Goal: Task Accomplishment & Management: Manage account settings

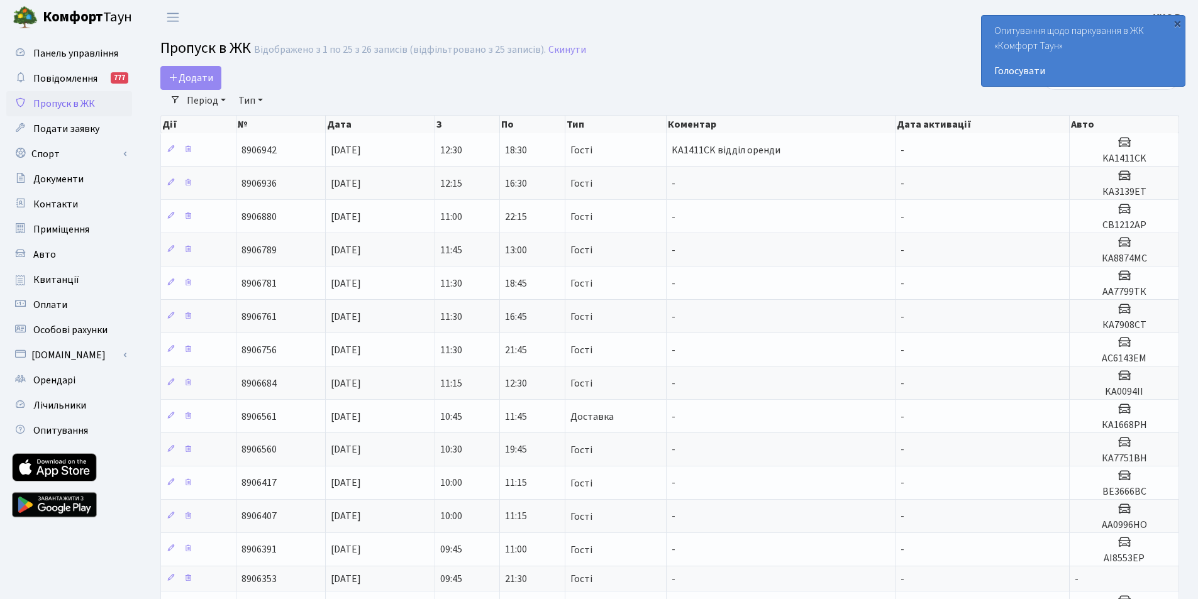
select select "25"
click at [48, 384] on span "Орендарі" at bounding box center [54, 381] width 42 height 14
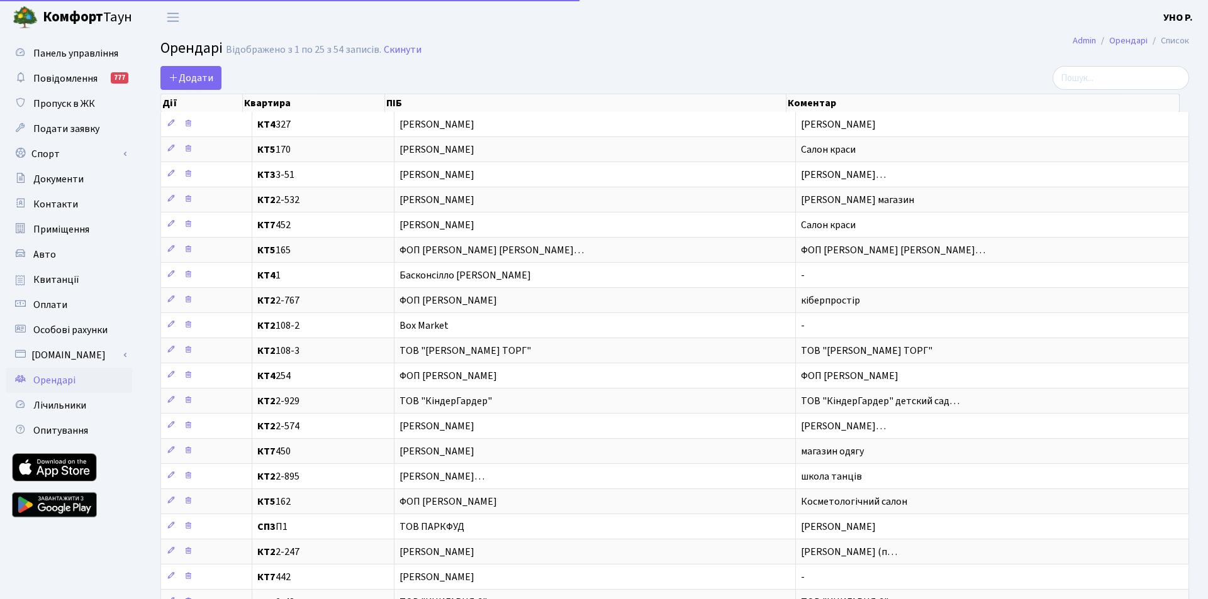
select select "25"
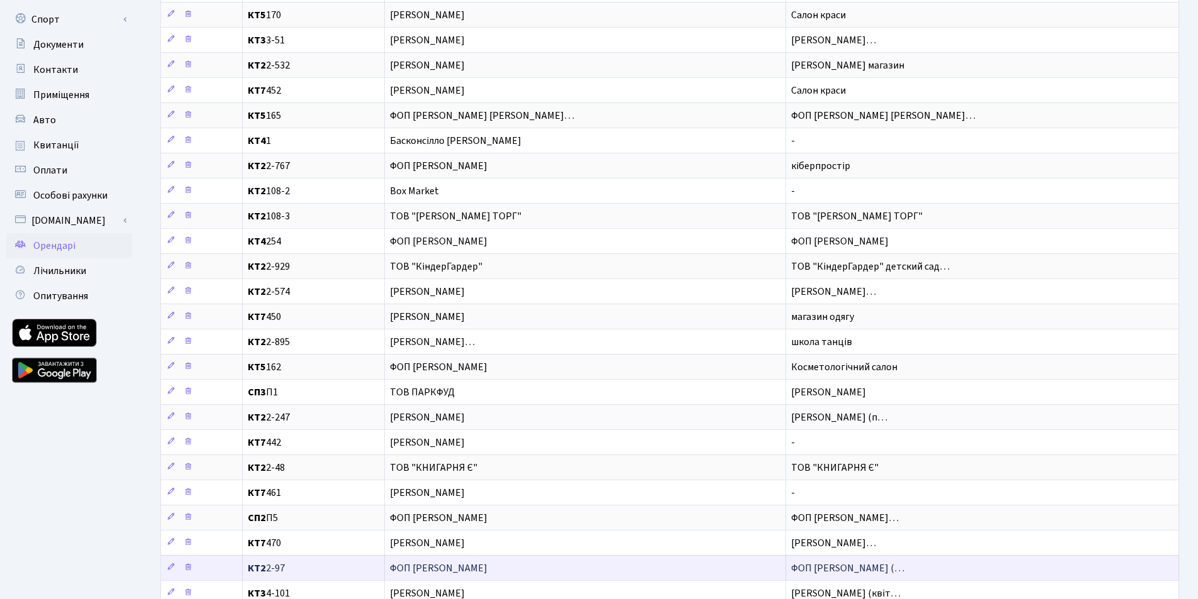
scroll to position [226, 0]
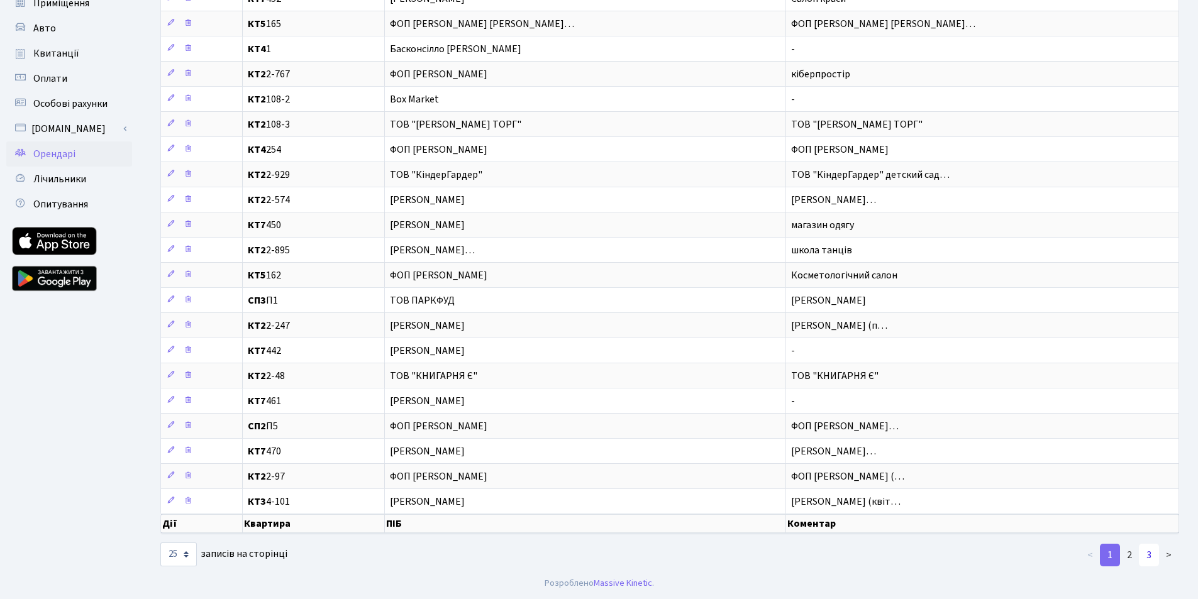
click at [1153, 554] on link "3" at bounding box center [1149, 555] width 20 height 23
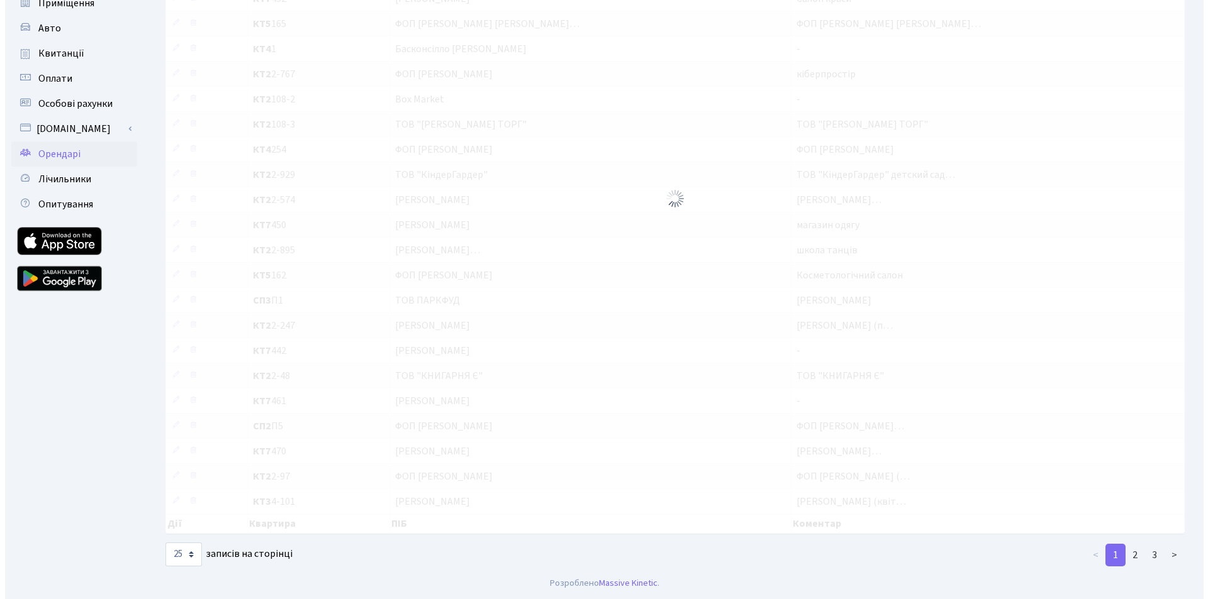
scroll to position [0, 0]
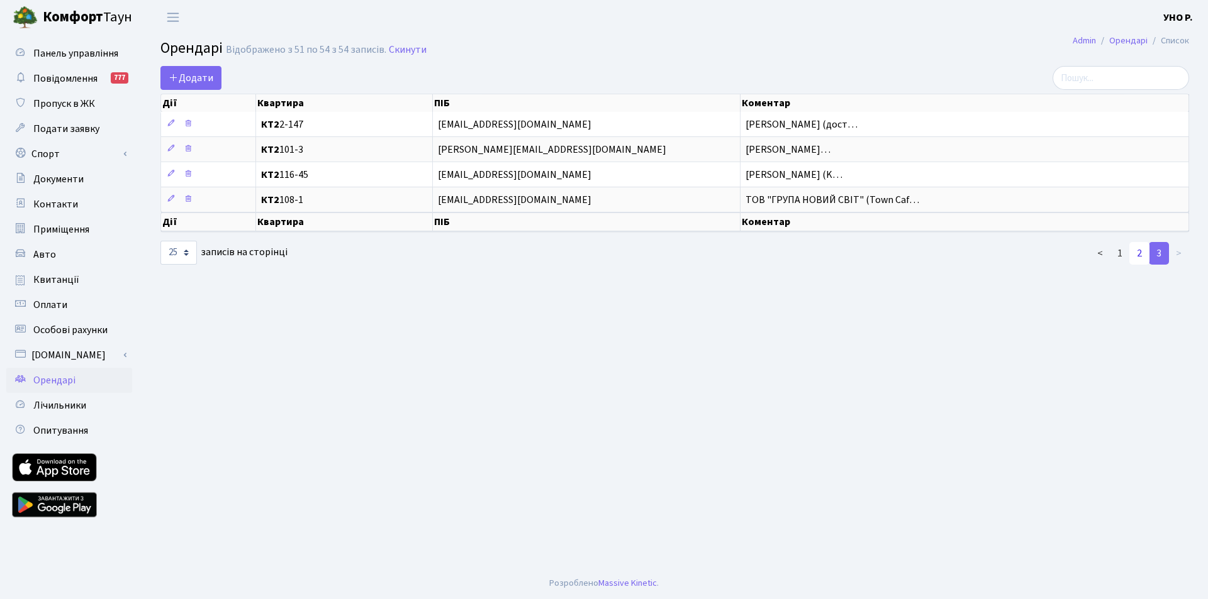
click at [1140, 253] on link "2" at bounding box center [1139, 253] width 20 height 23
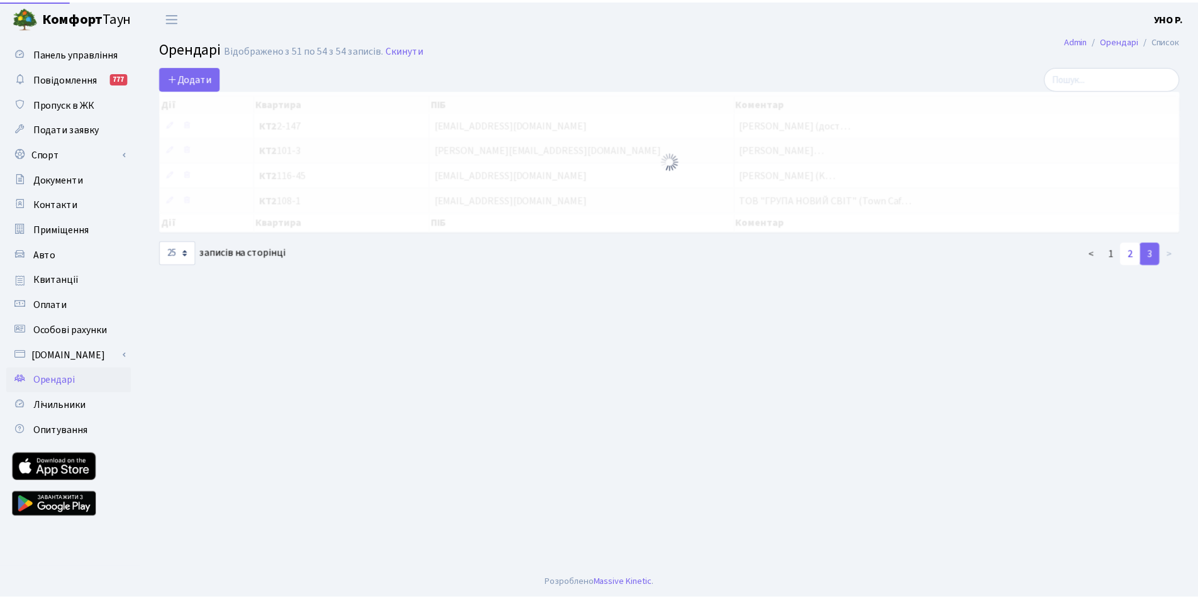
scroll to position [226, 0]
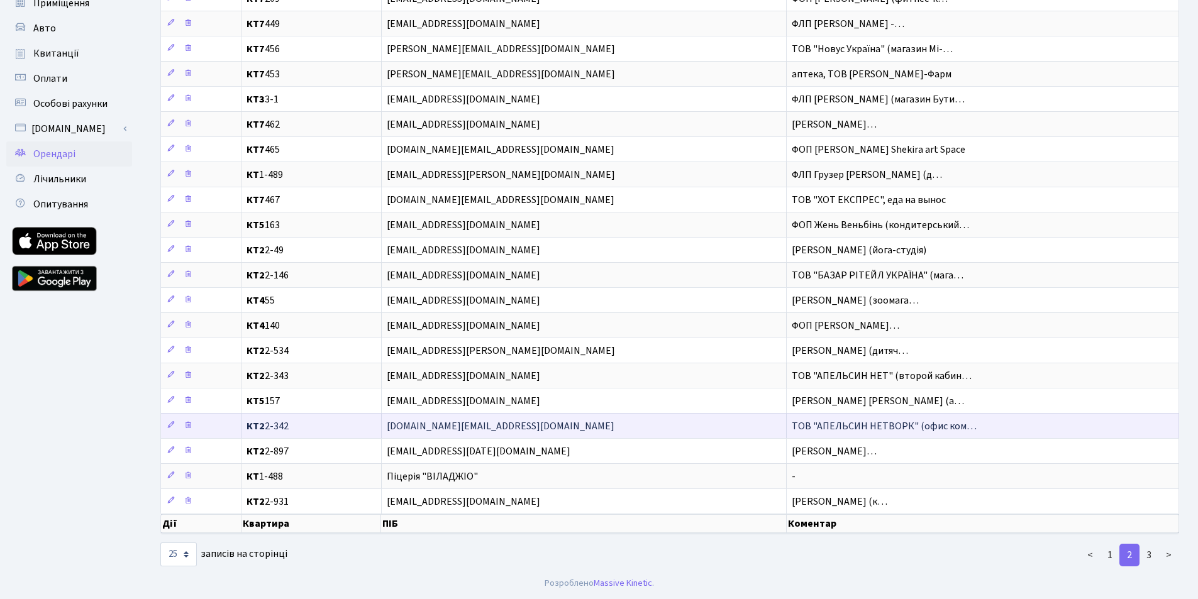
click at [861, 425] on span "ТОВ "АПЕЛЬСИН НЕТВОРК" (офис ком…" at bounding box center [884, 427] width 185 height 14
click at [170, 427] on icon at bounding box center [171, 425] width 9 height 9
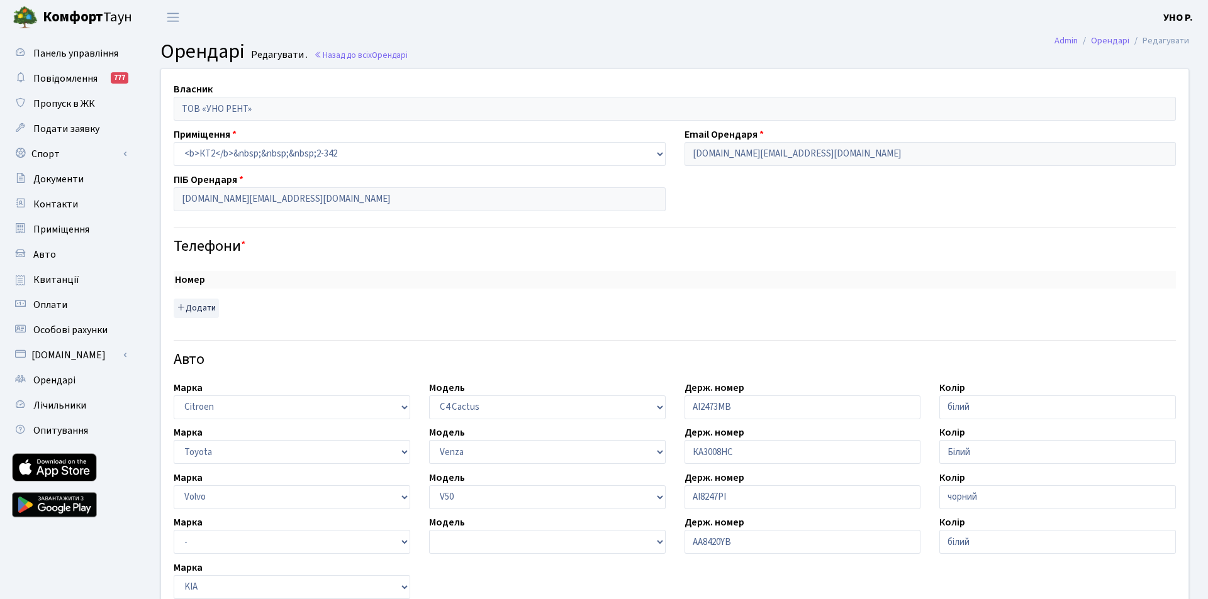
select select "415"
select select "2383"
select select "2571"
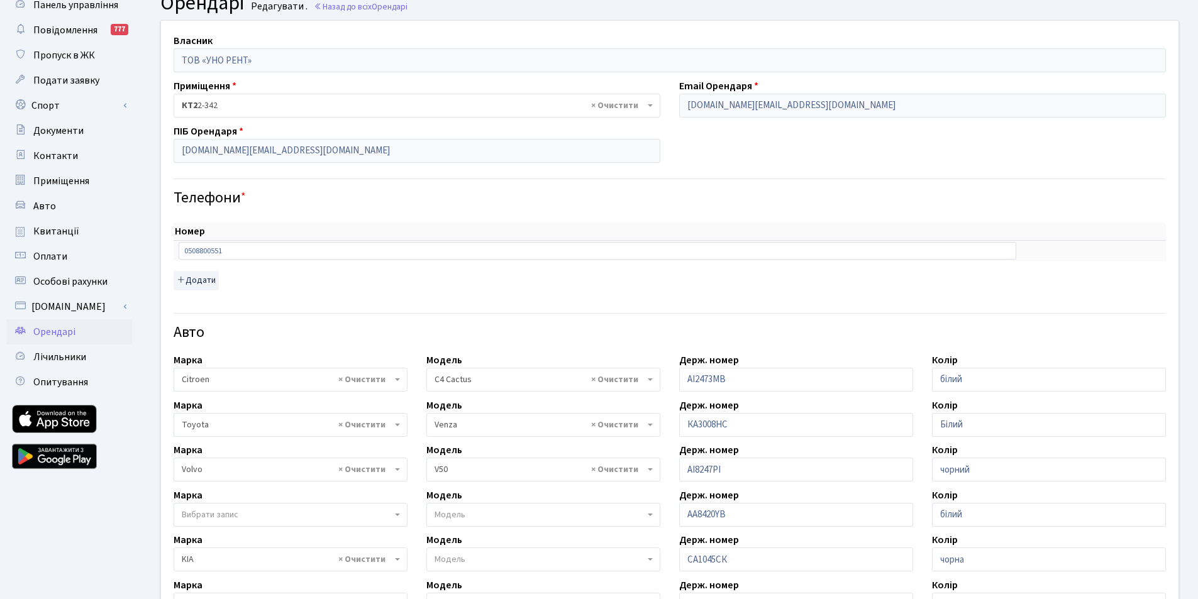
scroll to position [189, 0]
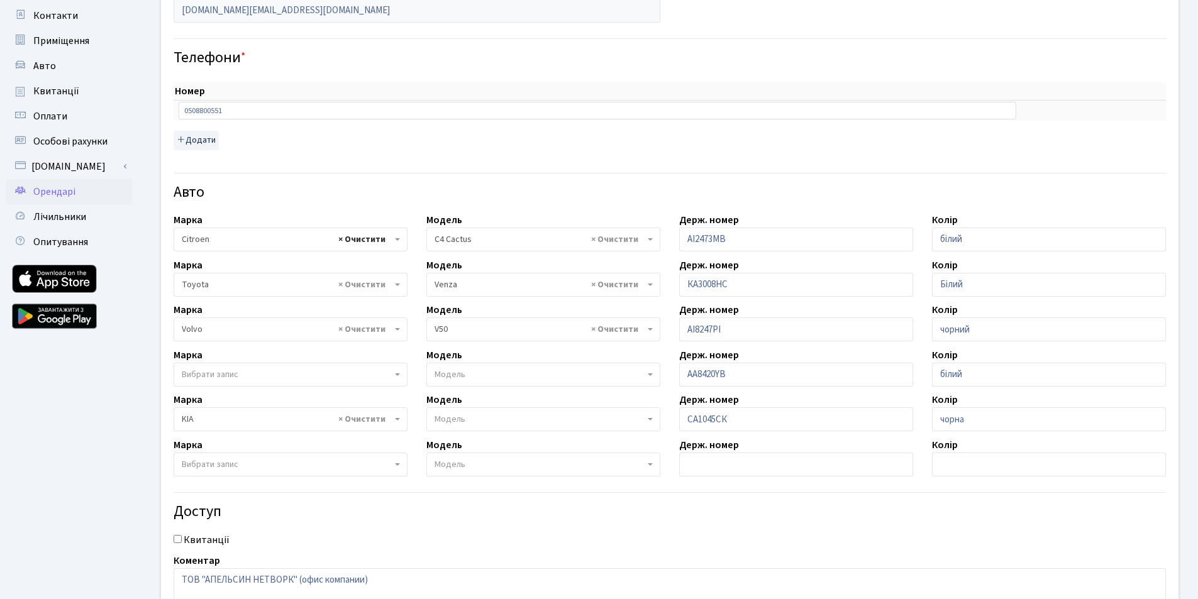
select select
drag, startPoint x: 817, startPoint y: 239, endPoint x: 655, endPoint y: 229, distance: 162.0
click at [655, 229] on div "Власник ТОВ «УНО РЕНТ» Приміщення - <b>КТ2</b>&nbsp;&nbsp;&nbsp;2-48 <b>КТ2</b>…" at bounding box center [670, 253] width 1037 height 746
drag, startPoint x: 1003, startPoint y: 233, endPoint x: 913, endPoint y: 235, distance: 89.3
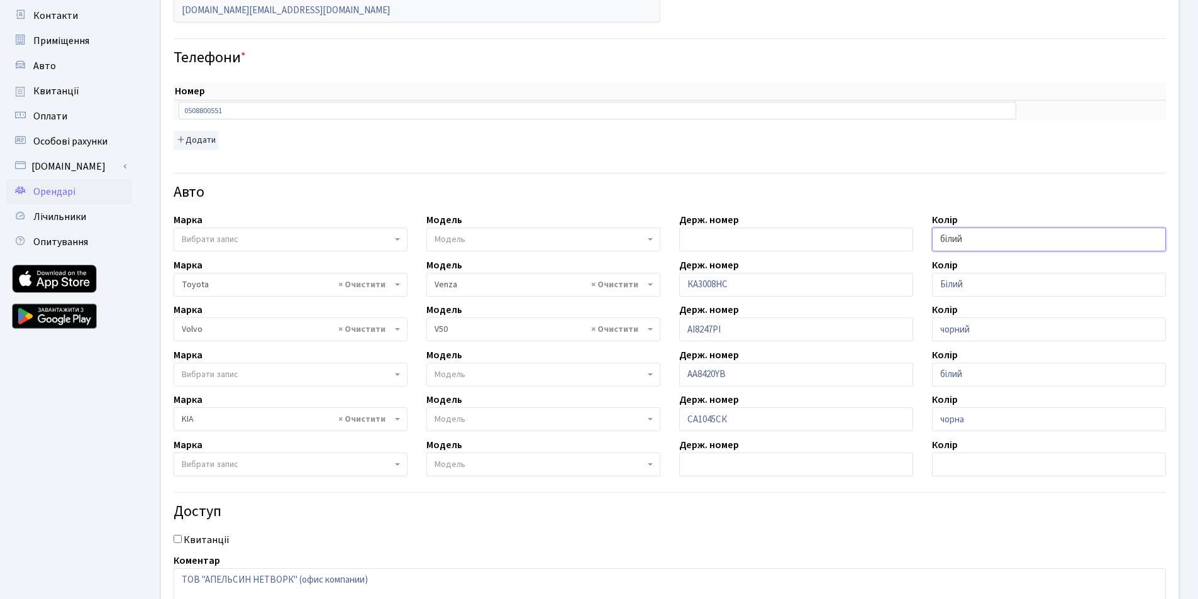
click at [915, 235] on div "Власник ТОВ «УНО РЕНТ» Приміщення - <b>КТ2</b>&nbsp;&nbsp;&nbsp;2-48 <b>КТ2</b>…" at bounding box center [670, 253] width 1037 height 746
click at [311, 239] on span "Вибрати запис" at bounding box center [287, 239] width 210 height 13
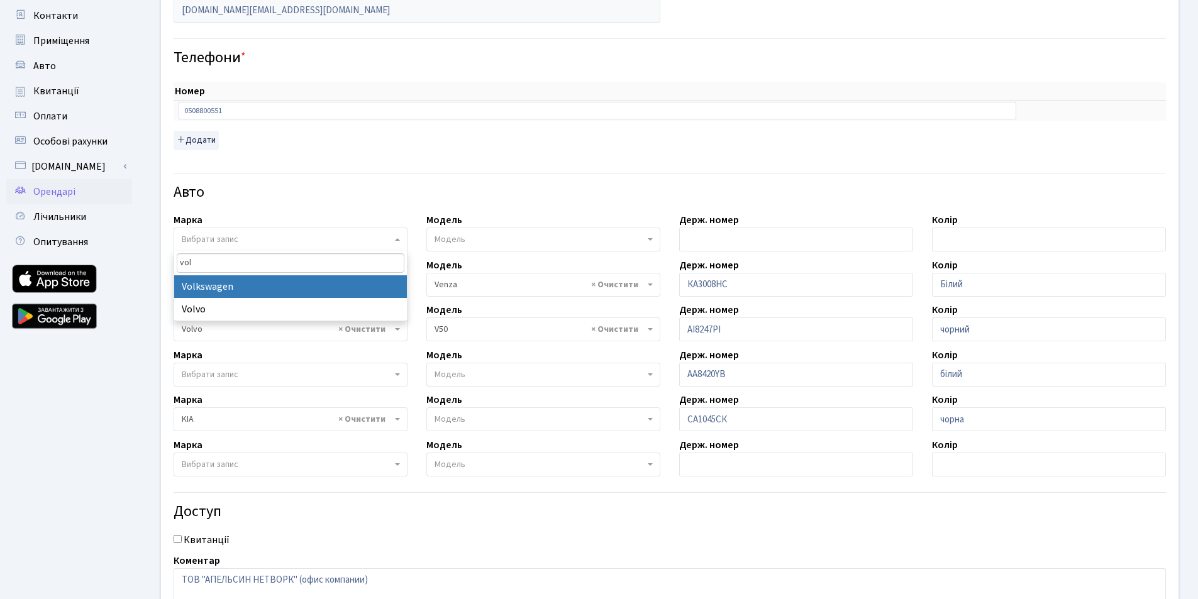
type input "vol"
select select "134"
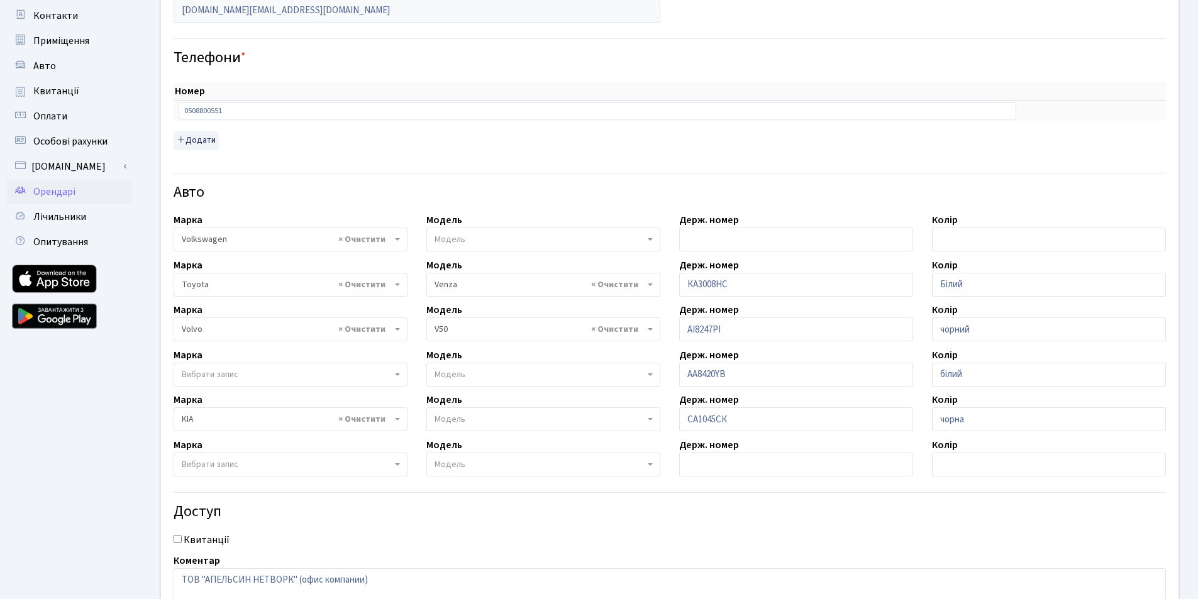
click at [458, 237] on span "Модель" at bounding box center [450, 239] width 31 height 13
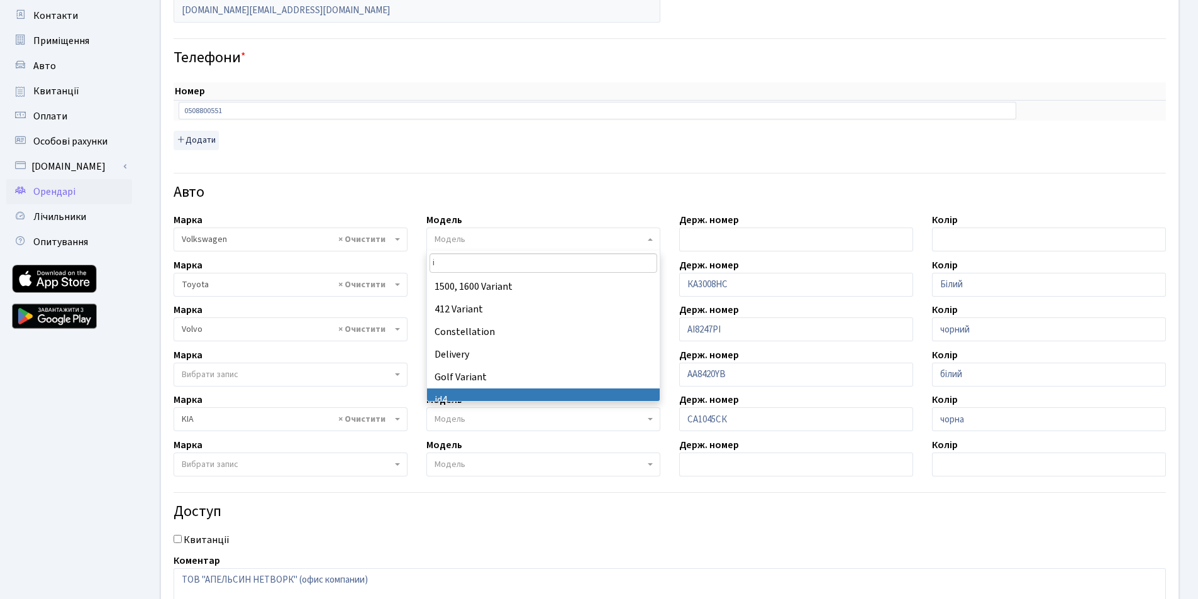
type input "i"
select select "6719"
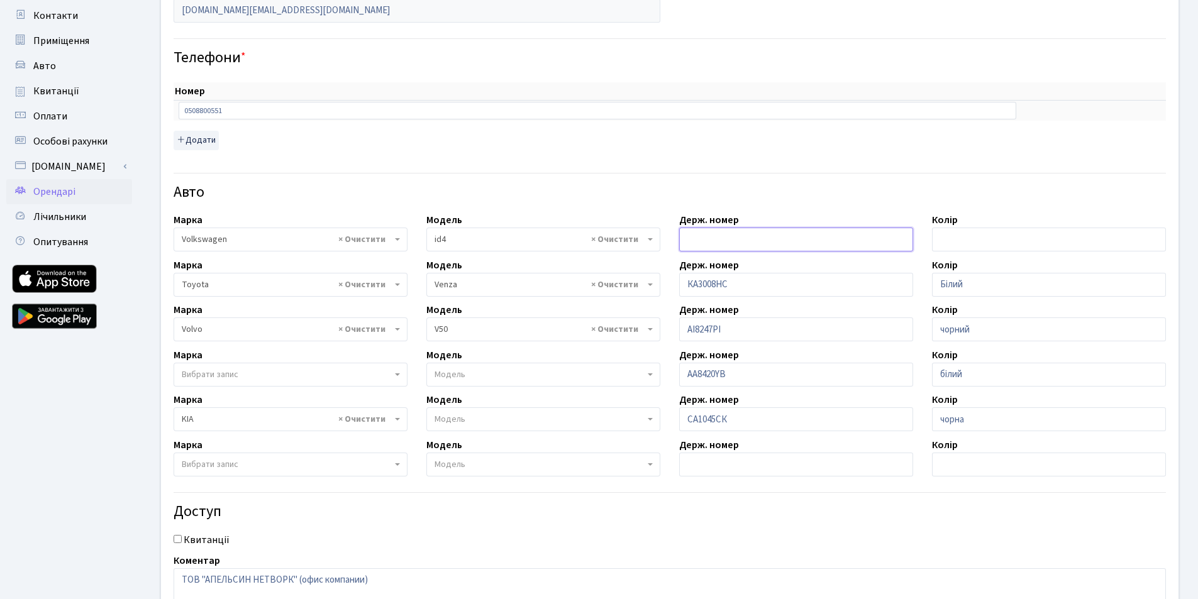
click at [722, 242] on input "text" at bounding box center [796, 240] width 234 height 24
type input "AI2247YB"
click at [1013, 240] on input "text" at bounding box center [1049, 240] width 234 height 24
type input "сірий"
click at [906, 153] on div "Номер sort item delete item 0508800551 sort item delete item Додати" at bounding box center [670, 111] width 1012 height 89
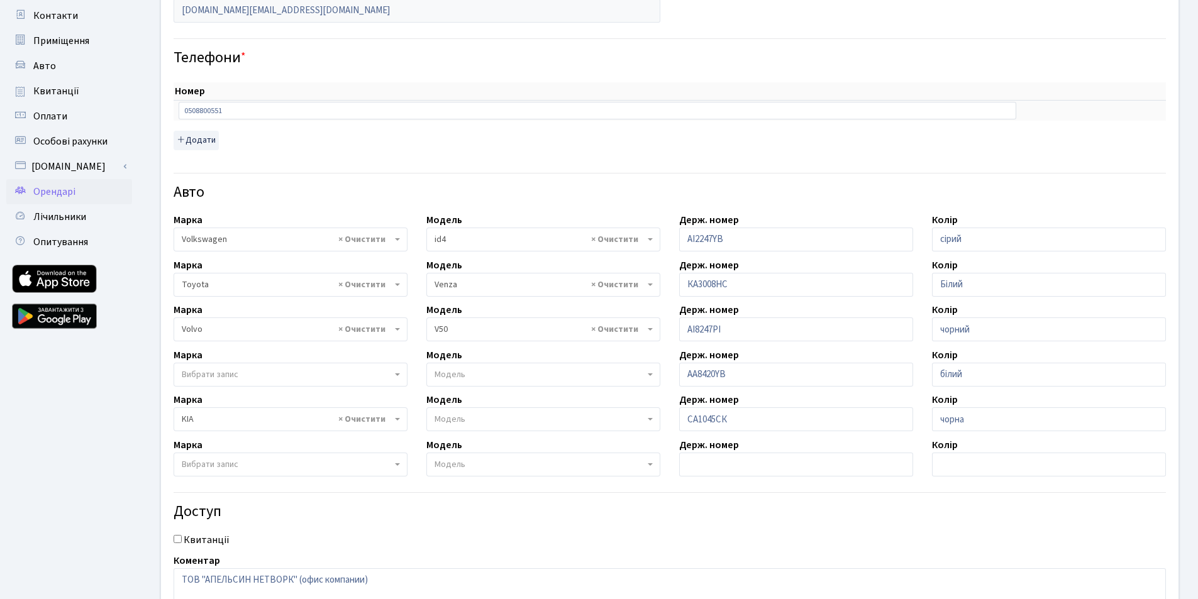
click at [906, 153] on div "Номер sort item delete item 0508800551 sort item delete item Додати" at bounding box center [670, 111] width 1012 height 89
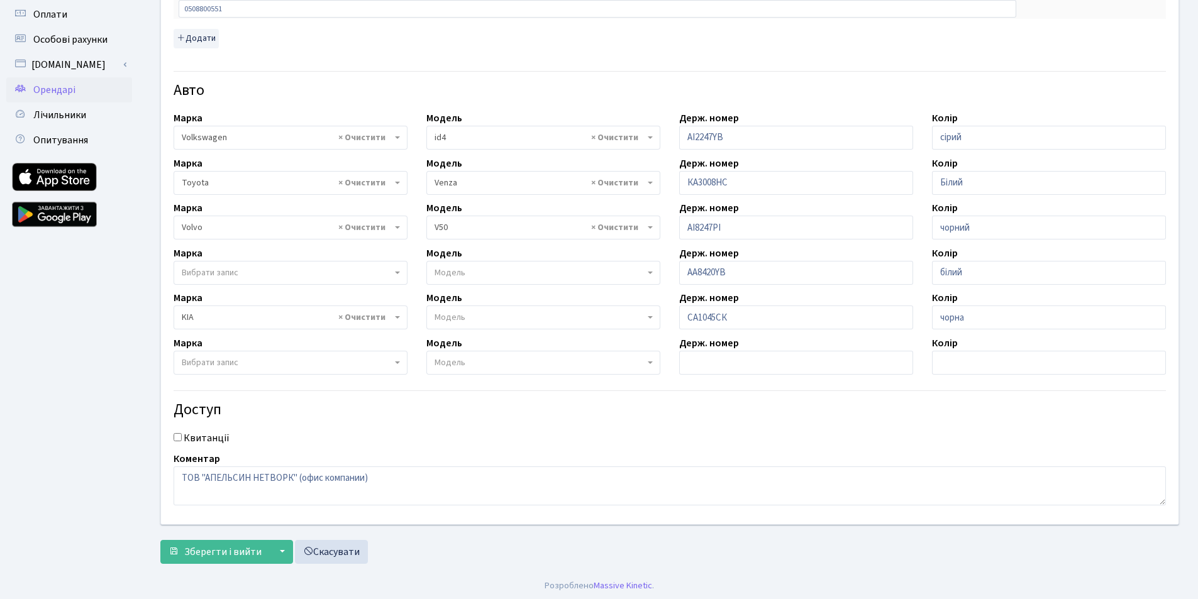
scroll to position [293, 0]
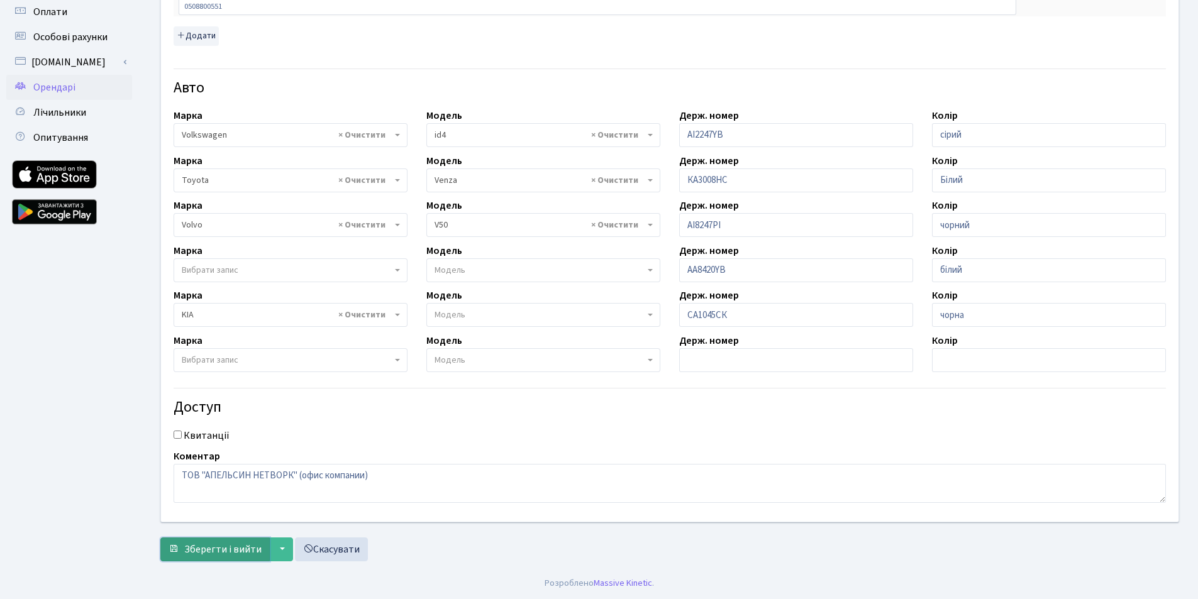
click at [226, 555] on span "Зберегти і вийти" at bounding box center [222, 550] width 77 height 14
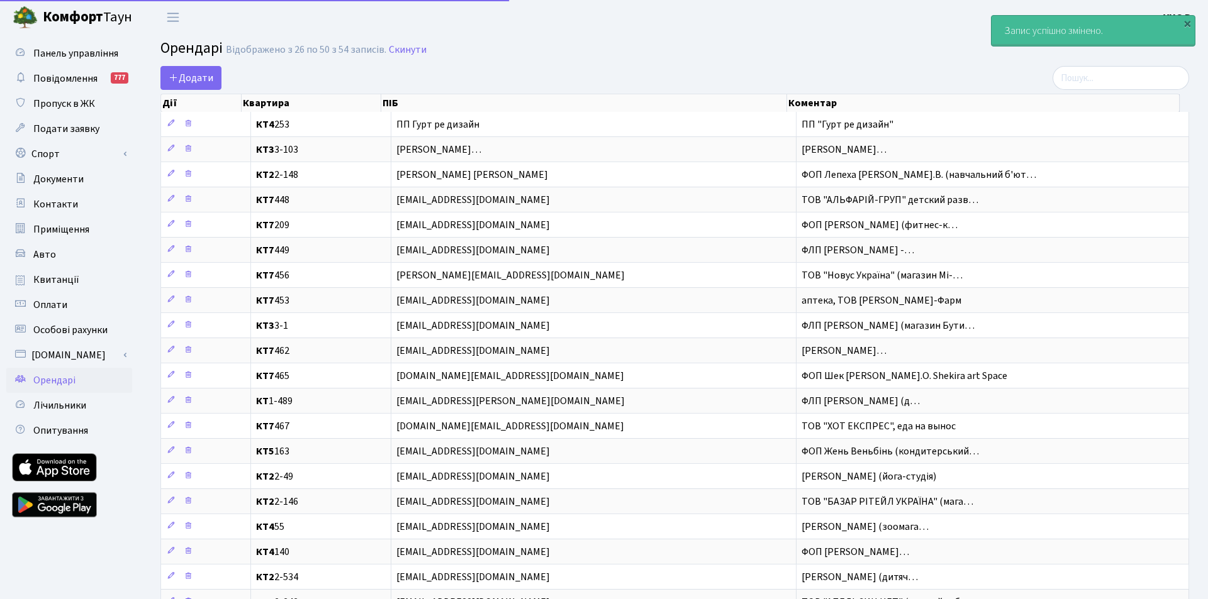
select select "25"
